Goal: Information Seeking & Learning: Learn about a topic

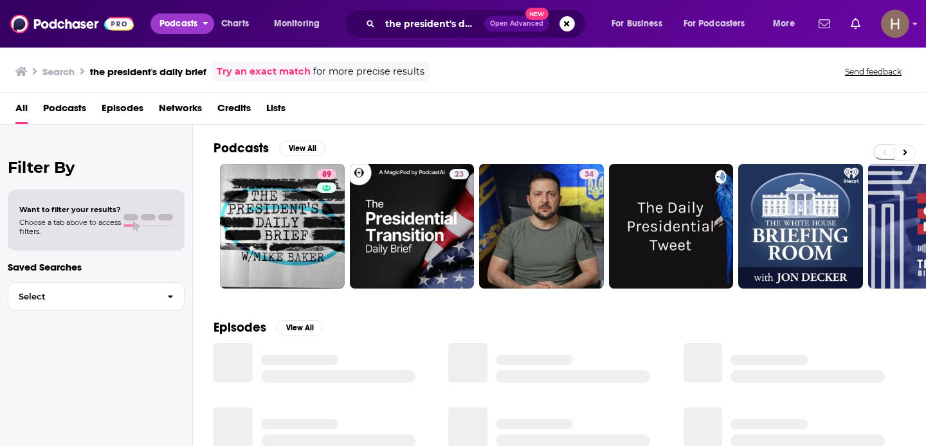
click at [174, 19] on span "Podcasts" at bounding box center [178, 24] width 38 height 18
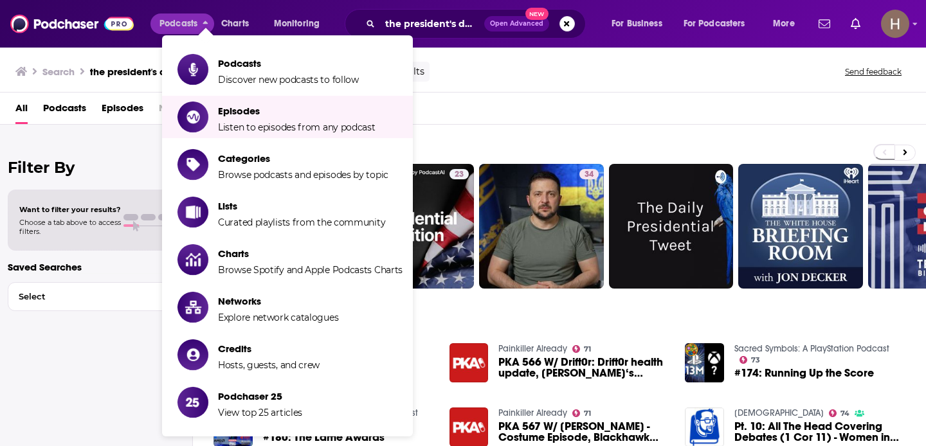
click at [72, 102] on span "Podcasts" at bounding box center [64, 111] width 43 height 26
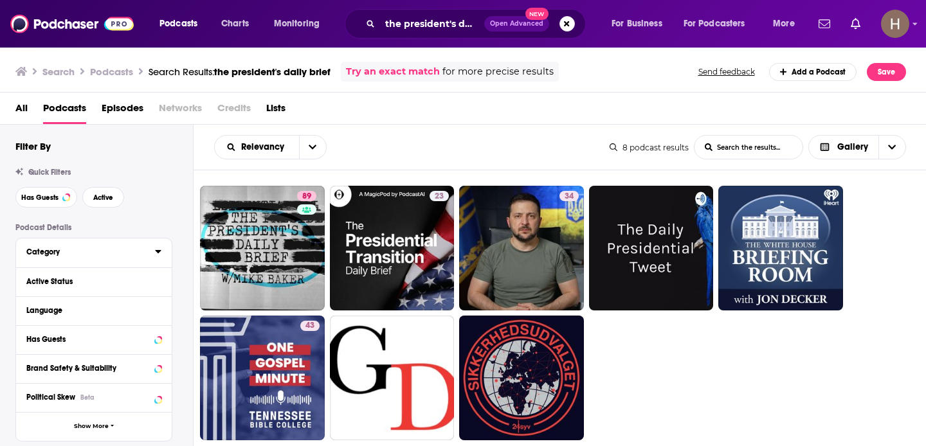
click at [59, 256] on div "Category" at bounding box center [86, 251] width 120 height 9
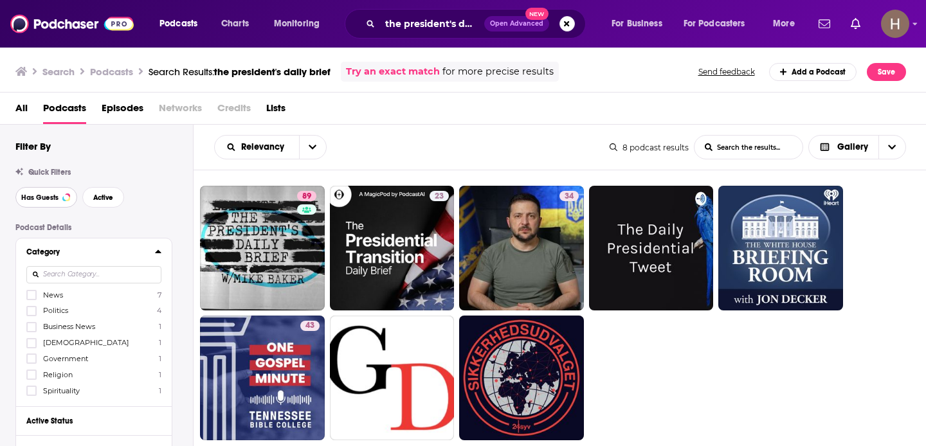
click at [42, 192] on button "Has Guests" at bounding box center [46, 197] width 62 height 21
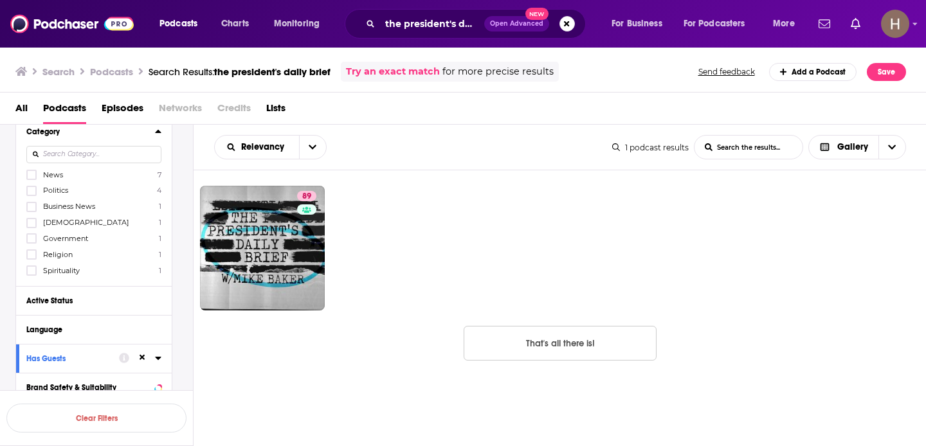
scroll to position [129, 0]
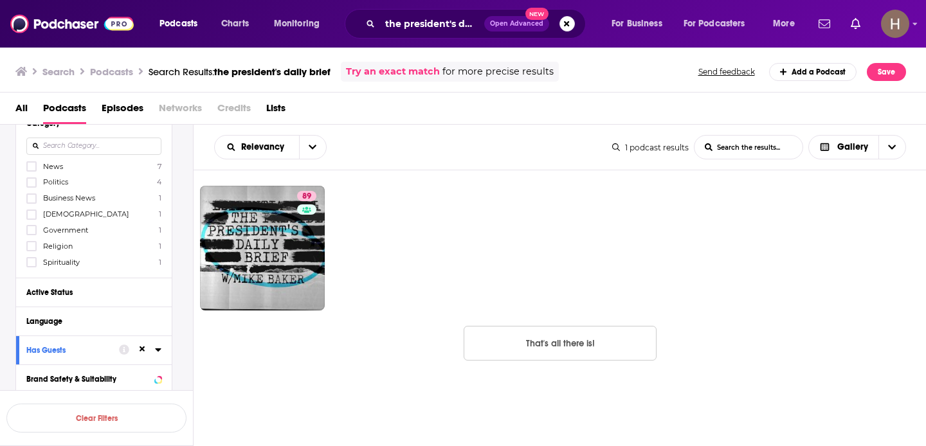
click at [90, 147] on input at bounding box center [93, 146] width 135 height 17
type input "d"
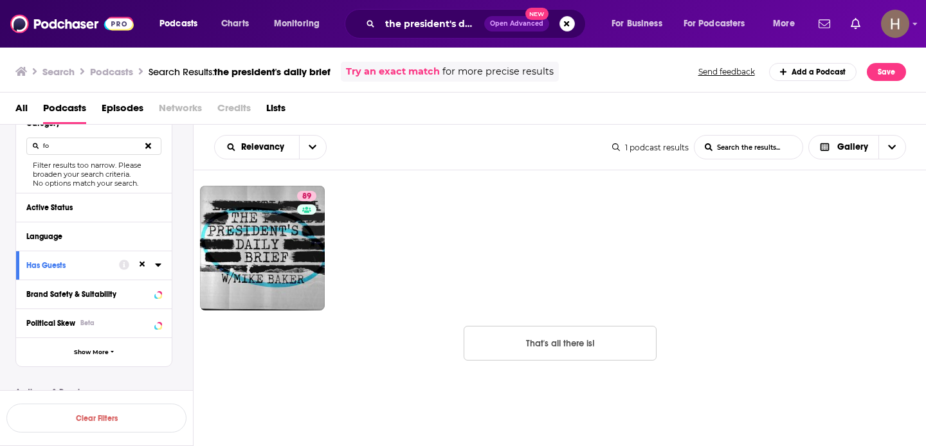
type input "f"
type input "d"
type input "f"
type input "c"
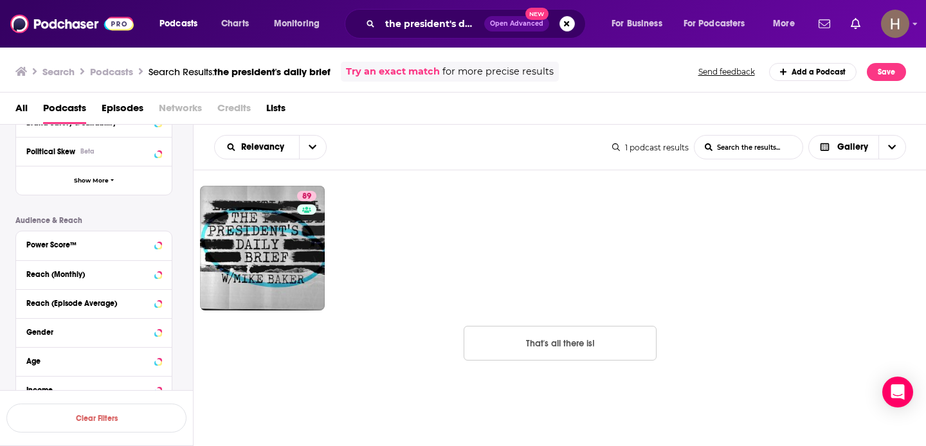
scroll to position [386, 0]
